Goal: Information Seeking & Learning: Learn about a topic

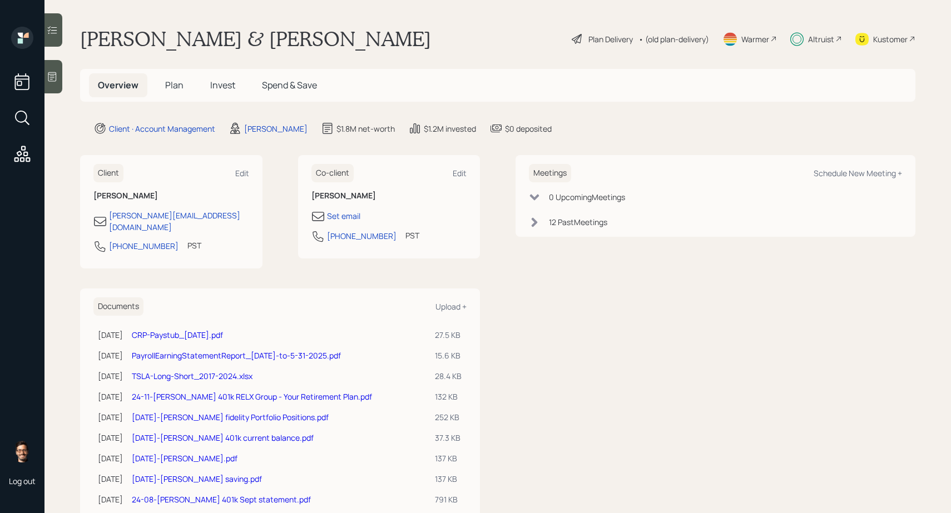
click at [597, 26] on main "[PERSON_NAME] & [PERSON_NAME] Plan Delivery • (old plan-delivery) Warmer Altrui…" at bounding box center [497, 256] width 907 height 513
click at [590, 38] on div "Plan Delivery" at bounding box center [610, 39] width 44 height 12
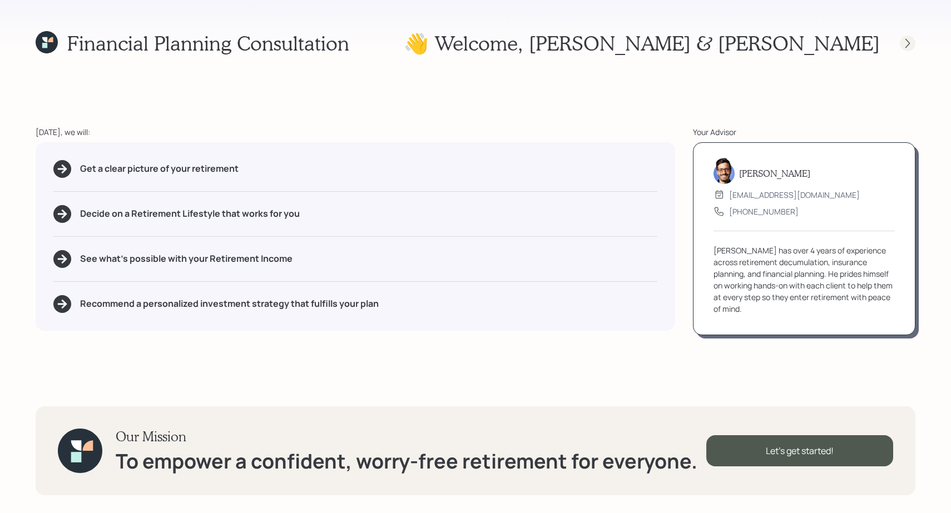
click at [907, 39] on icon at bounding box center [907, 42] width 4 height 9
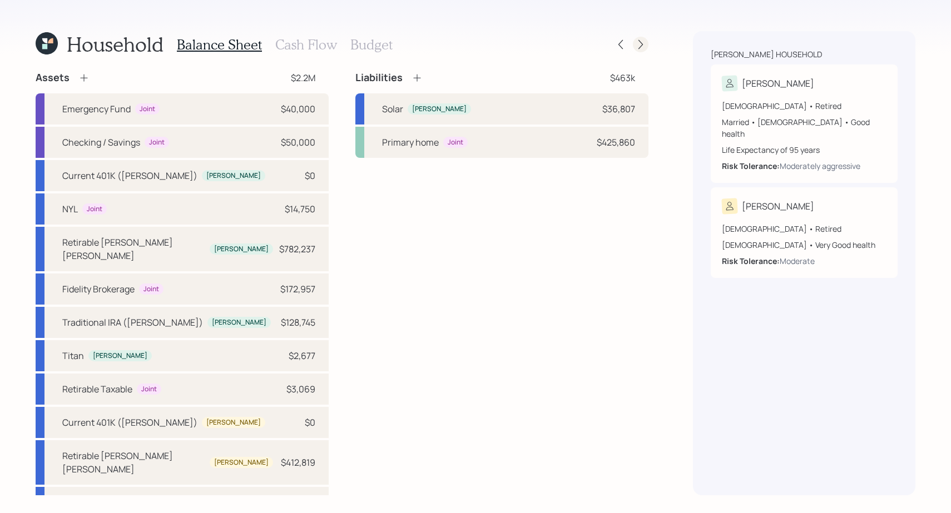
click at [647, 43] on div at bounding box center [641, 45] width 16 height 16
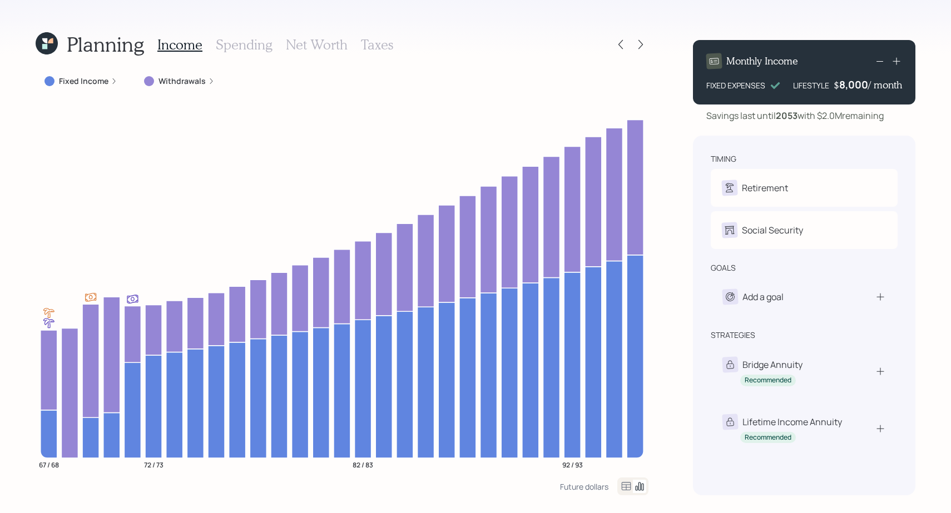
click at [647, 43] on div at bounding box center [641, 45] width 16 height 16
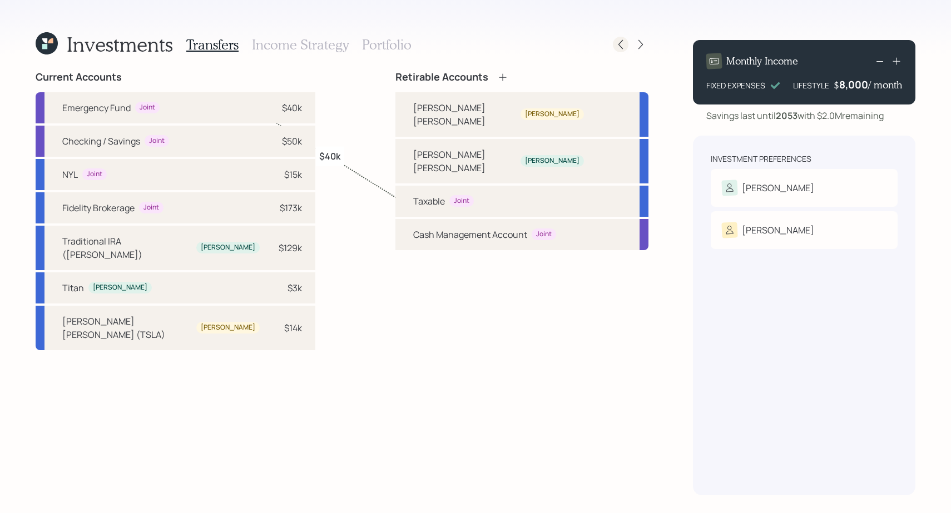
click at [627, 42] on div at bounding box center [621, 45] width 16 height 16
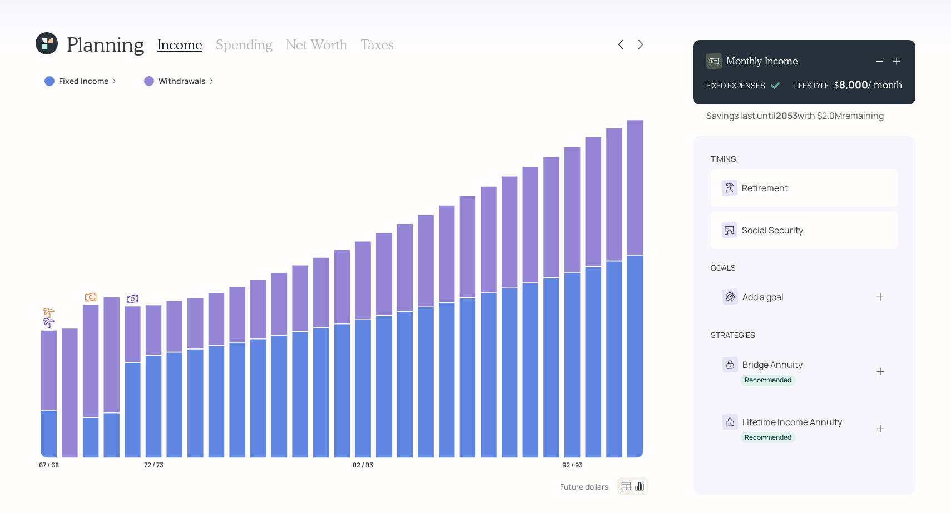
click at [244, 36] on div "Income Spending Net Worth Taxes" at bounding box center [275, 44] width 236 height 27
click at [243, 44] on h3 "Spending" at bounding box center [244, 45] width 57 height 16
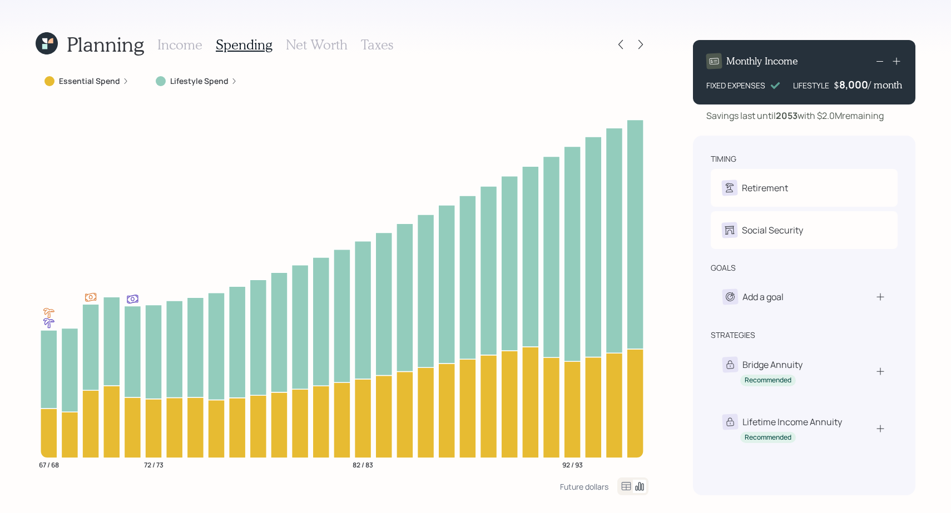
click at [197, 81] on label "Lifestyle Spend" at bounding box center [199, 81] width 58 height 11
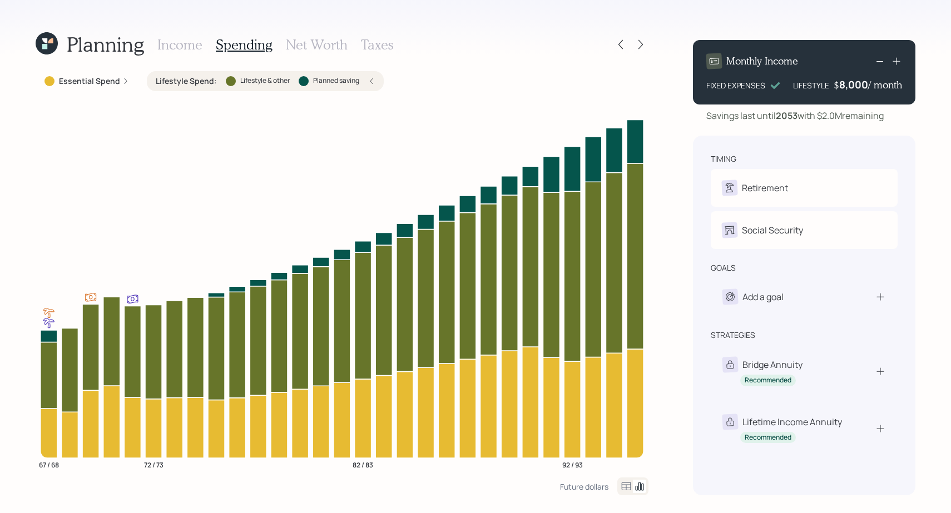
click at [197, 81] on label "Lifestyle Spend :" at bounding box center [186, 81] width 61 height 11
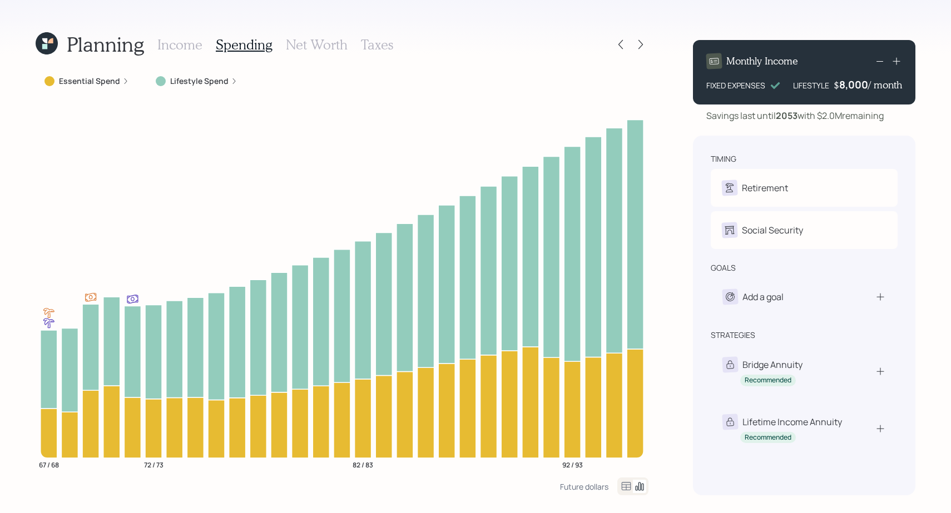
click at [97, 81] on label "Essential Spend" at bounding box center [89, 81] width 61 height 11
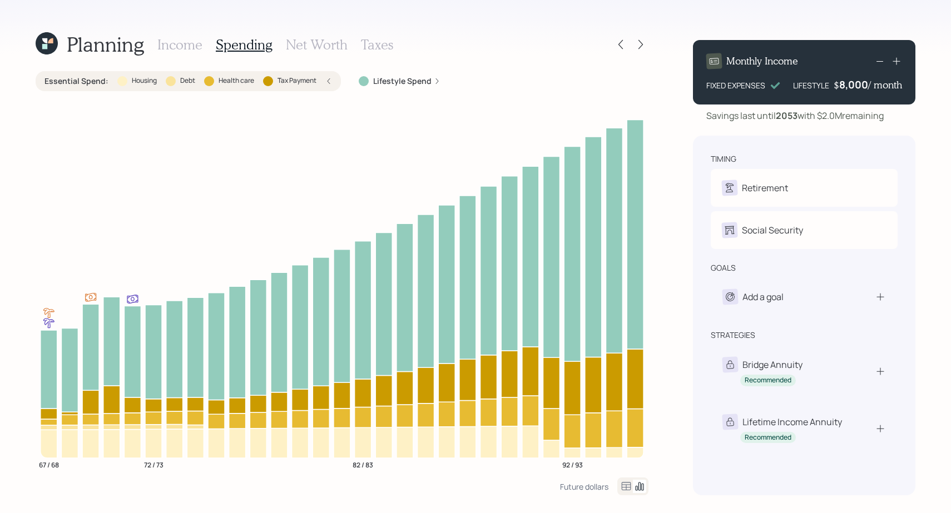
click at [97, 81] on label "Essential Spend :" at bounding box center [76, 81] width 64 height 11
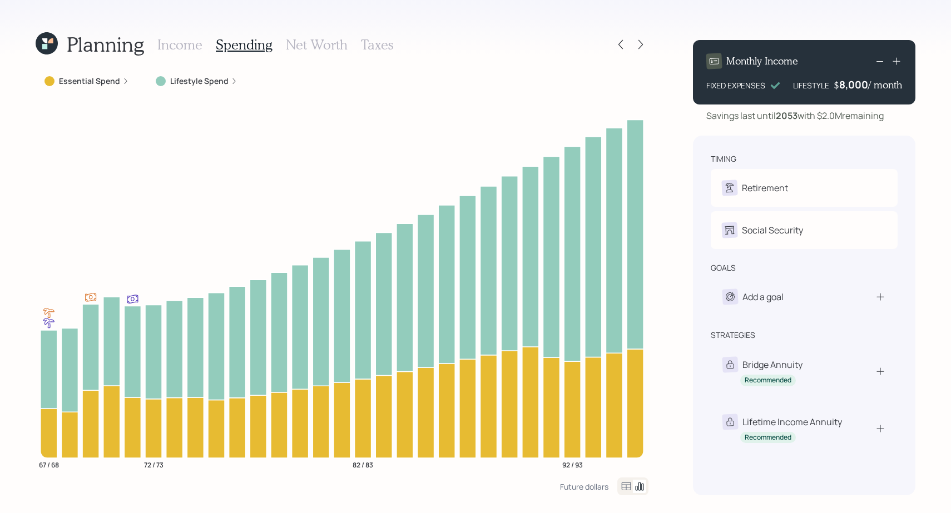
click at [621, 484] on icon at bounding box center [626, 486] width 13 height 13
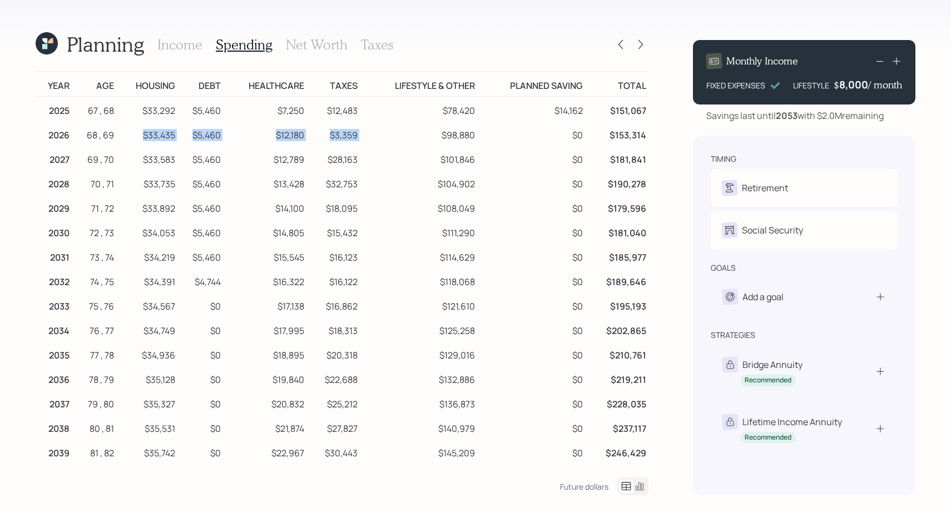
drag, startPoint x: 142, startPoint y: 136, endPoint x: 442, endPoint y: 124, distance: 300.6
click at [443, 124] on tr "2026 68 , 69 $33,435 $5,460 $12,180 $3,359 $98,880 $0 $153,314" at bounding box center [342, 133] width 613 height 24
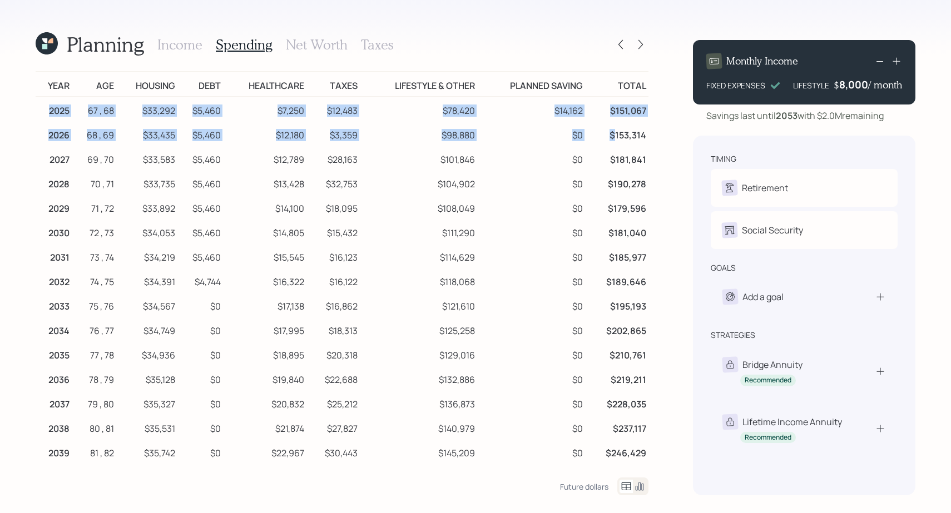
drag, startPoint x: 48, startPoint y: 108, endPoint x: 616, endPoint y: 130, distance: 567.7
click at [616, 131] on tbody "2025 67 , 68 $33,292 $5,460 $7,250 $12,483 $78,420 $14,162 $151,067 2026 68 , 6…" at bounding box center [342, 452] width 613 height 710
click at [616, 130] on td "$153,314" at bounding box center [616, 133] width 63 height 24
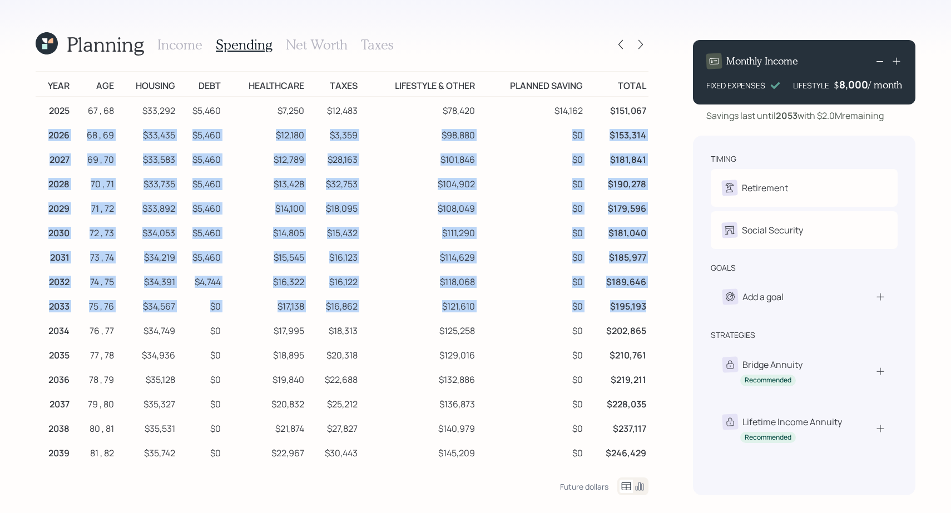
drag, startPoint x: 48, startPoint y: 134, endPoint x: 644, endPoint y: 301, distance: 618.6
click at [644, 301] on tbody "2025 67 , 68 $33,292 $5,460 $7,250 $12,483 $78,420 $14,162 $151,067 2026 68 , 6…" at bounding box center [342, 452] width 613 height 710
copy tbody "2026 68 , 69 $33,435 $5,460 $12,180 $3,359 $98,880 $0 $153,314 2027 69 , 70 $33…"
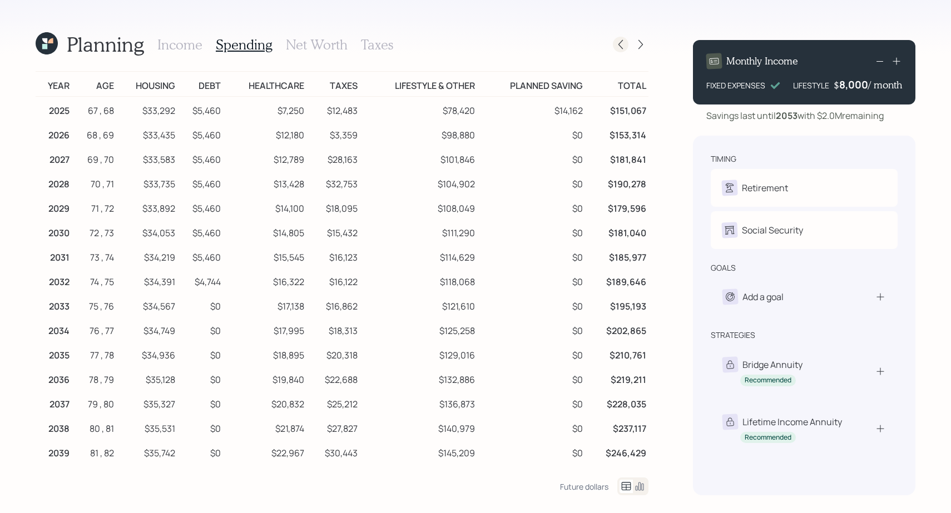
click at [619, 43] on icon at bounding box center [620, 44] width 4 height 9
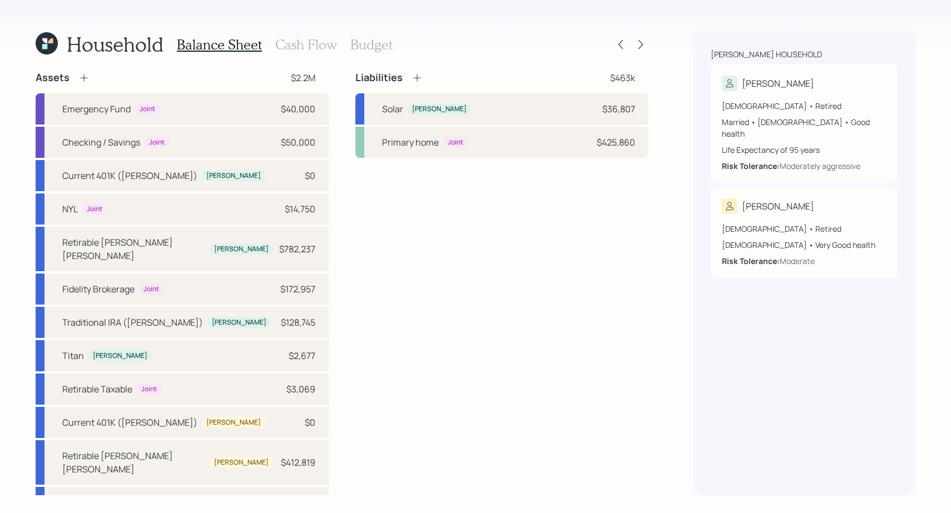
click at [300, 38] on h3 "Cash Flow" at bounding box center [306, 45] width 62 height 16
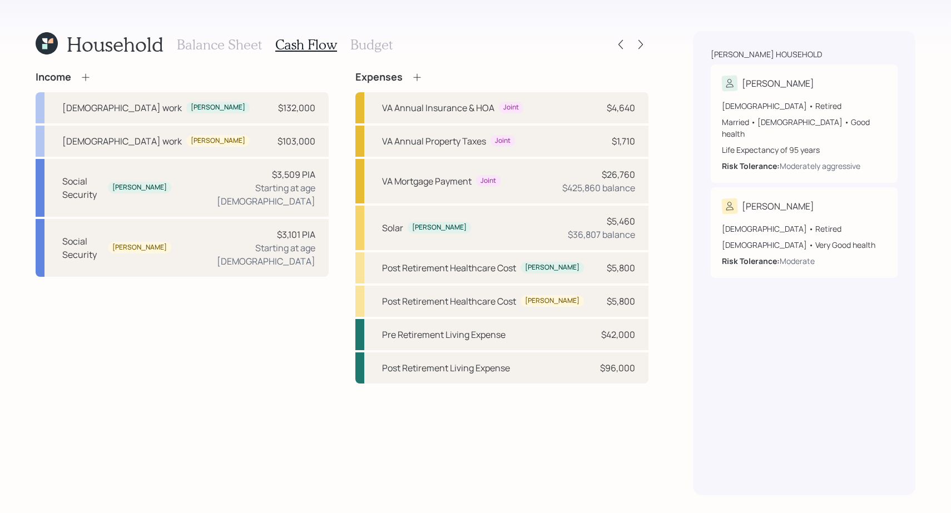
click at [352, 45] on h3 "Budget" at bounding box center [371, 45] width 42 height 16
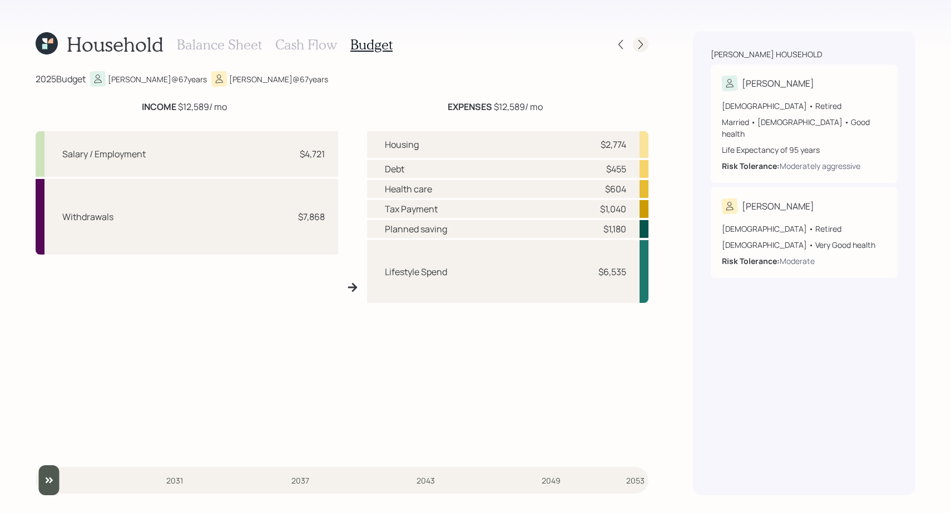
click at [645, 46] on icon at bounding box center [640, 44] width 11 height 11
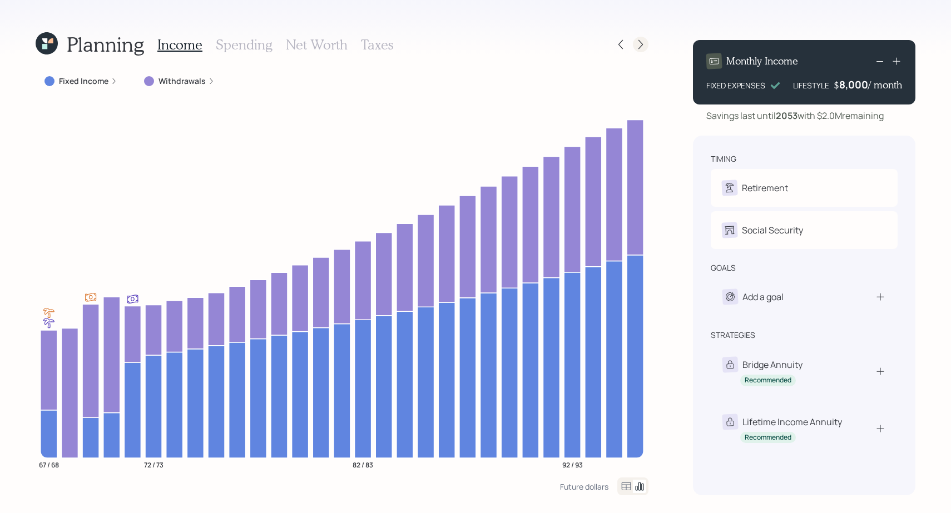
click at [642, 48] on icon at bounding box center [640, 44] width 11 height 11
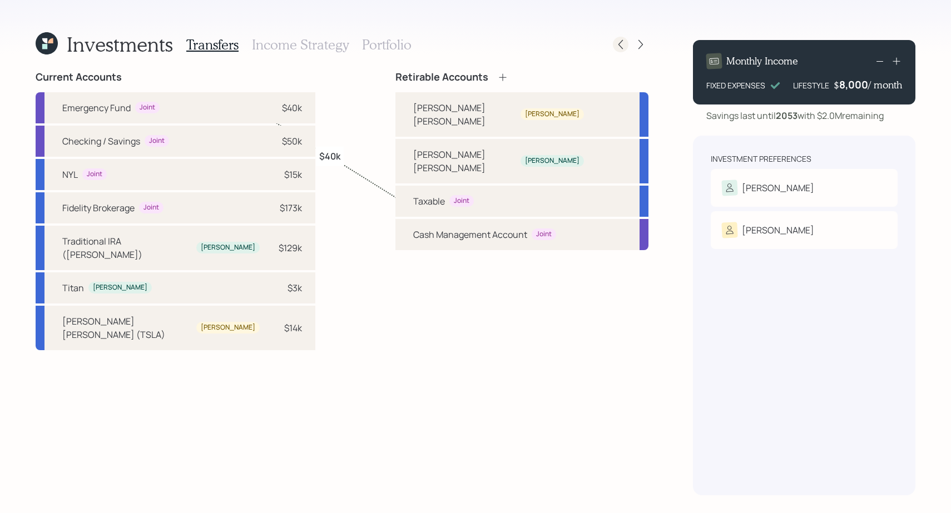
click at [622, 47] on icon at bounding box center [620, 44] width 11 height 11
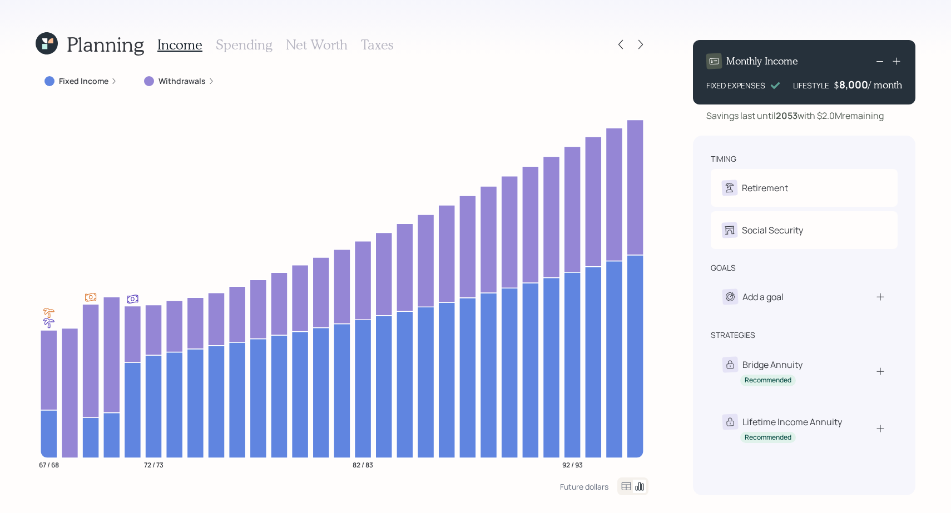
click at [248, 37] on h3 "Spending" at bounding box center [244, 45] width 57 height 16
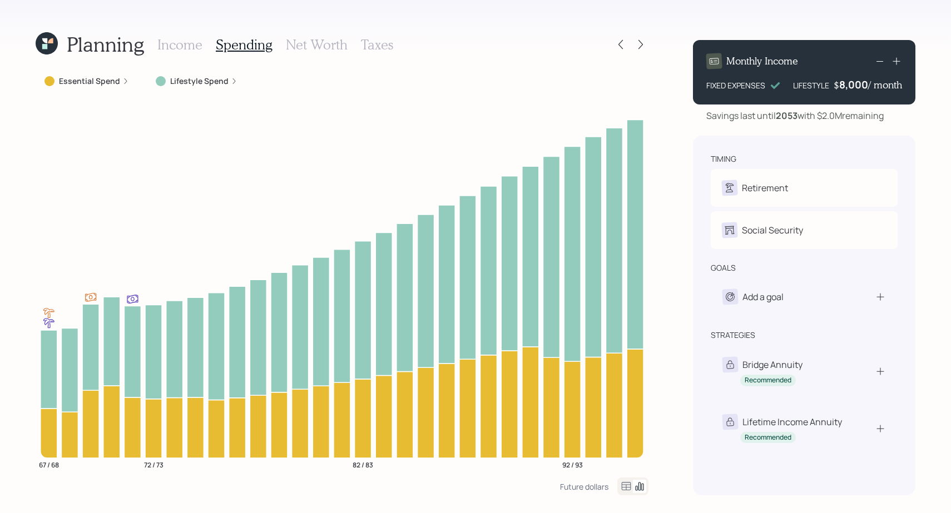
click at [627, 487] on icon at bounding box center [626, 486] width 9 height 8
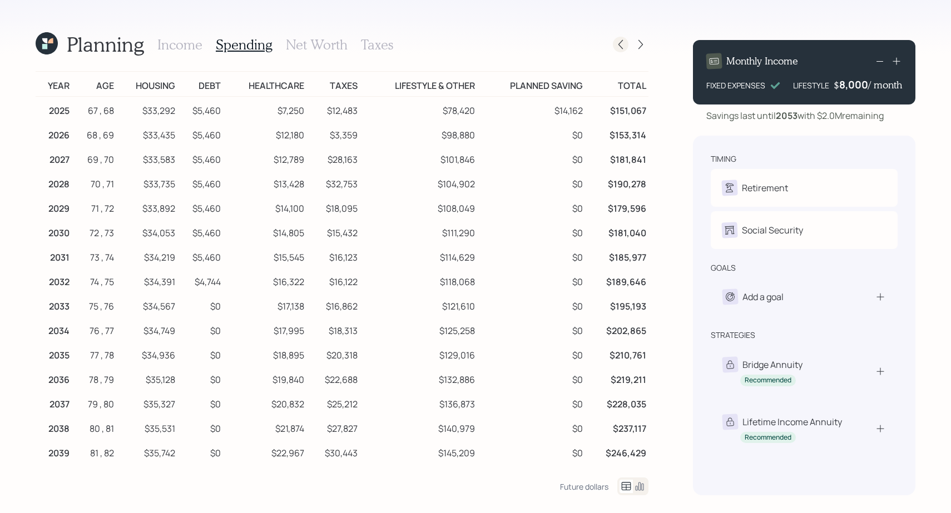
click at [619, 44] on icon at bounding box center [620, 44] width 4 height 9
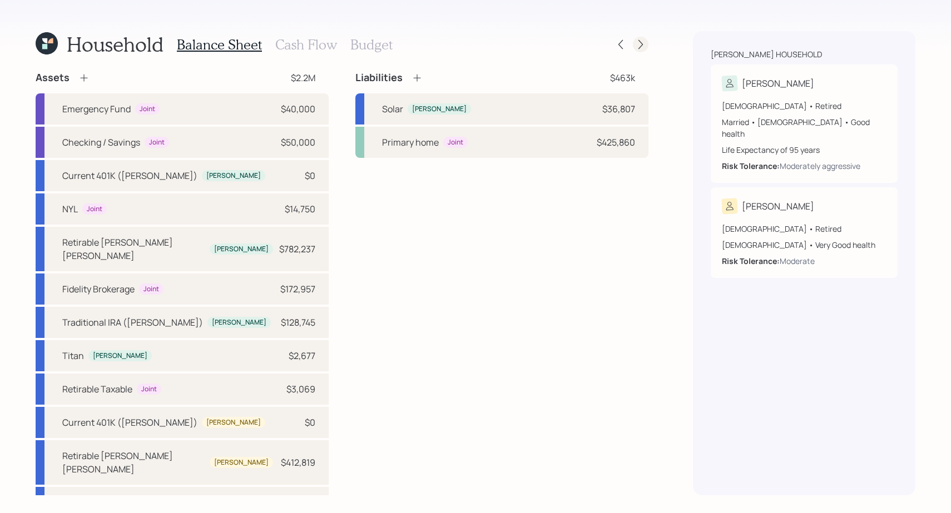
click at [641, 48] on icon at bounding box center [640, 44] width 11 height 11
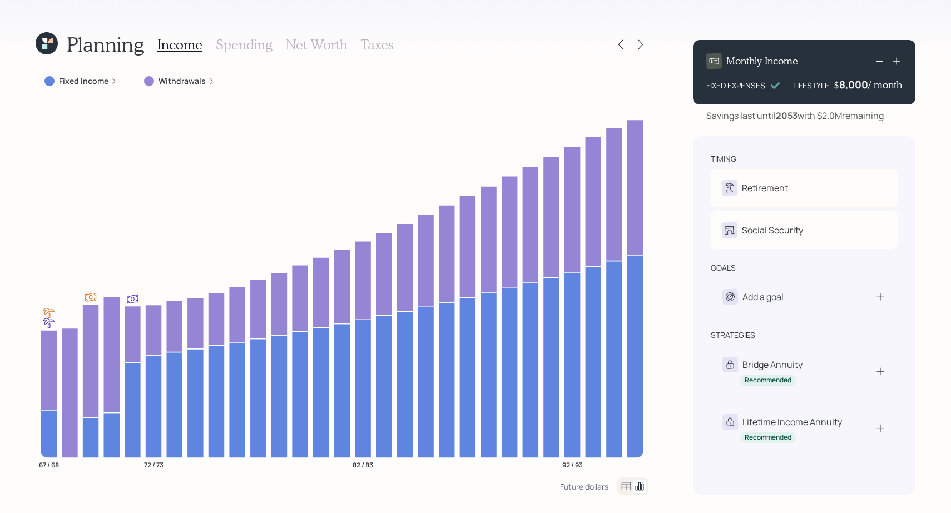
click at [624, 488] on icon at bounding box center [626, 486] width 13 height 13
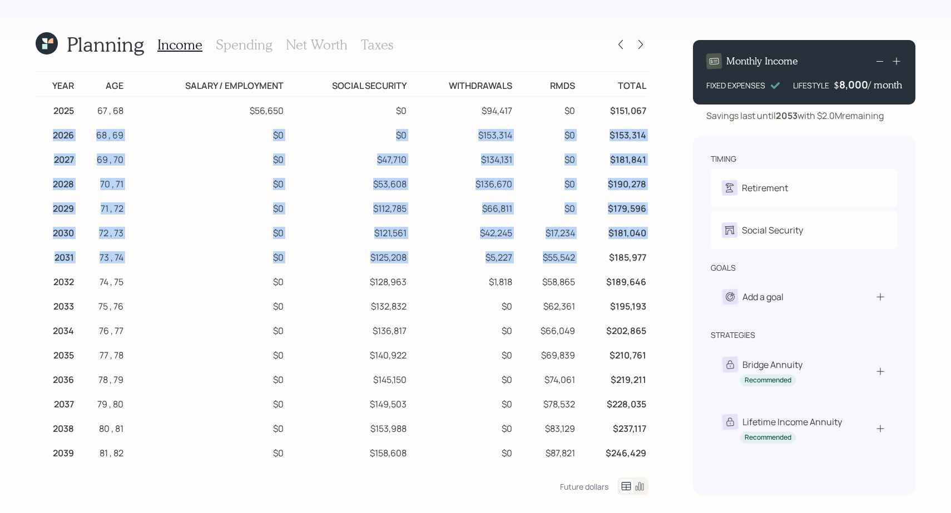
drag, startPoint x: 52, startPoint y: 136, endPoint x: 646, endPoint y: 246, distance: 604.1
click at [646, 246] on tbody "2025 67 , 68 $56,650 $0 $94,417 $0 $151,067 2026 68 , 69 $0 $0 $153,314 $0 $153…" at bounding box center [342, 452] width 613 height 710
copy tbody "2026 68 , 69 $0 $0 $153,314 $0 $153,314 2027 69 , 70 $0 $47,710 $134,131 $0 $18…"
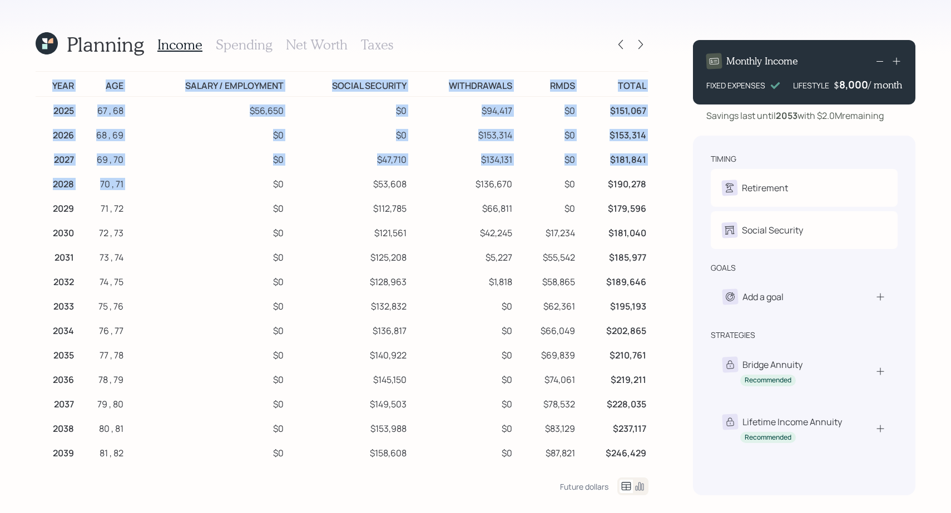
drag, startPoint x: 650, startPoint y: 307, endPoint x: 211, endPoint y: 172, distance: 458.5
click at [211, 172] on div "Planning Income Spending Net Worth Taxes Year Age Salary / Employment Social Se…" at bounding box center [475, 256] width 951 height 513
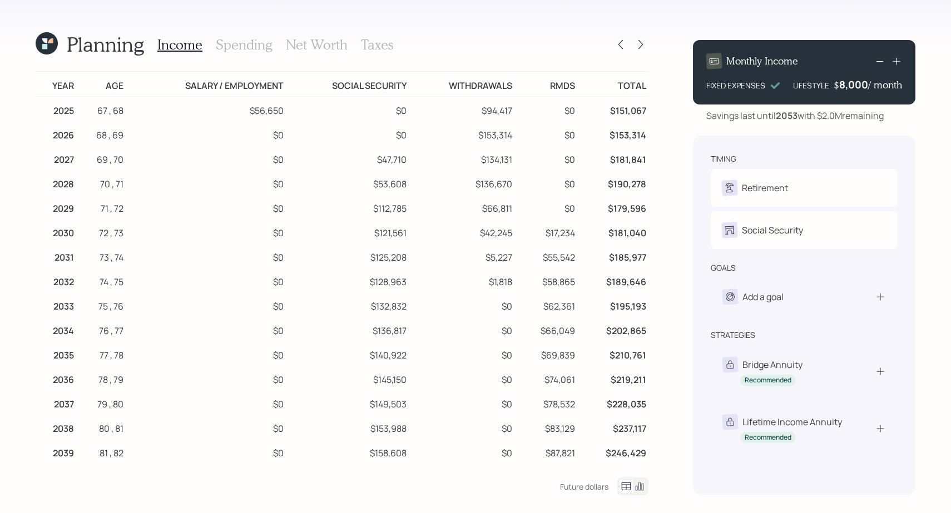
click at [49, 138] on td "2026" at bounding box center [56, 133] width 41 height 24
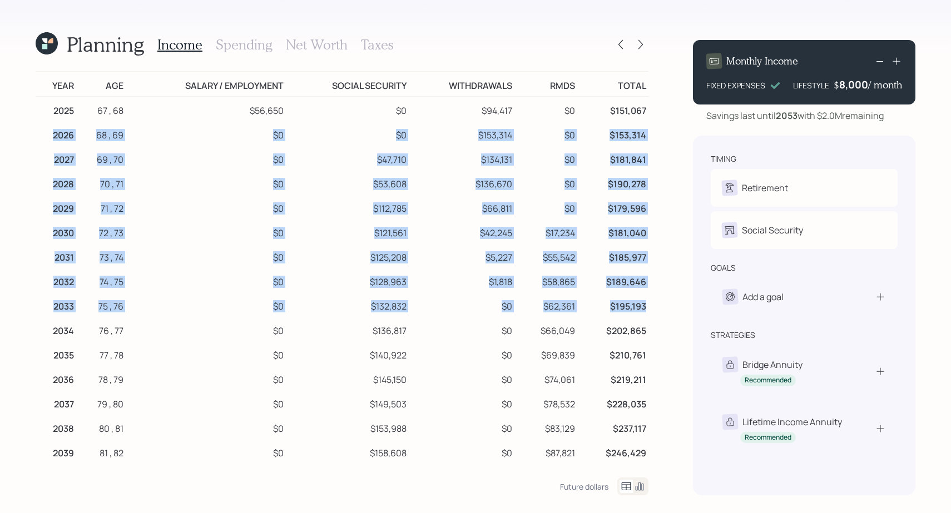
drag, startPoint x: 53, startPoint y: 133, endPoint x: 645, endPoint y: 310, distance: 617.5
click at [645, 310] on tbody "2025 67 , 68 $56,650 $0 $94,417 $0 $151,067 2026 68 , 69 $0 $0 $153,314 $0 $153…" at bounding box center [342, 452] width 613 height 710
copy tbody "2026 68 , 69 $0 $0 $153,314 $0 $153,314 2027 69 , 70 $0 $47,710 $134,131 $0 $18…"
